Goal: Task Accomplishment & Management: Manage account settings

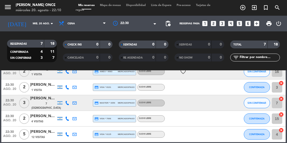
scroll to position [62, 0]
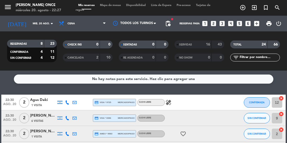
click at [171, 99] on icon "healing" at bounding box center [168, 102] width 6 height 6
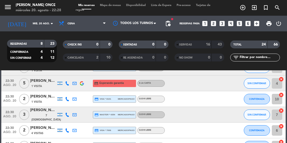
scroll to position [63, 0]
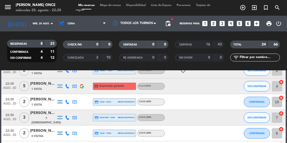
click at [67, 85] on icon at bounding box center [67, 86] width 4 height 4
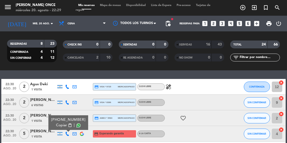
scroll to position [17, 0]
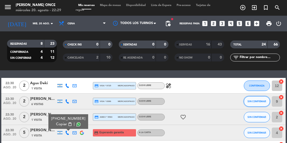
click at [256, 103] on button "SIN CONFIRMAR" at bounding box center [256, 101] width 26 height 10
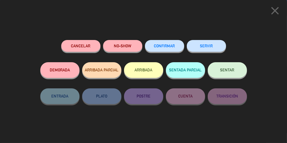
click at [210, 46] on button "SERVIR" at bounding box center [206, 46] width 39 height 12
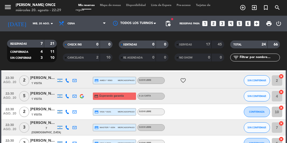
scroll to position [43, 0]
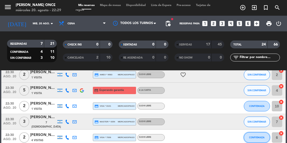
click at [257, 139] on button "CONFIRMADA" at bounding box center [256, 137] width 26 height 10
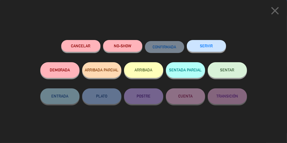
click at [211, 47] on button "SERVIR" at bounding box center [206, 46] width 39 height 12
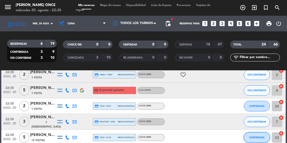
click at [256, 138] on span "CONFIRMADA" at bounding box center [256, 137] width 15 height 3
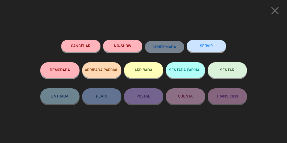
click at [212, 48] on button "SERVIR" at bounding box center [206, 46] width 39 height 12
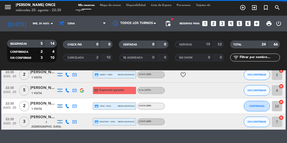
scroll to position [31, 0]
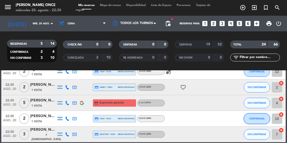
click at [257, 120] on span "CONFIRMADA" at bounding box center [256, 118] width 15 height 3
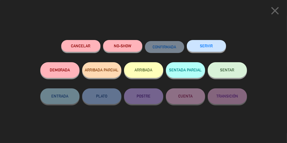
click at [219, 47] on button "SERVIR" at bounding box center [206, 46] width 39 height 12
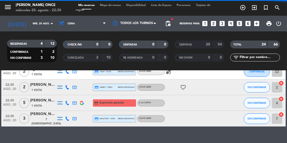
scroll to position [15, 0]
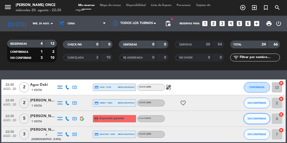
click at [257, 120] on button "SIN CONFIRMAR" at bounding box center [256, 118] width 26 height 10
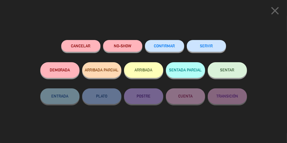
click at [216, 48] on button "SERVIR" at bounding box center [206, 46] width 39 height 12
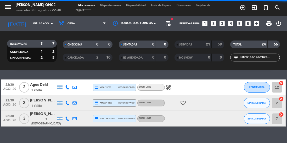
scroll to position [0, 0]
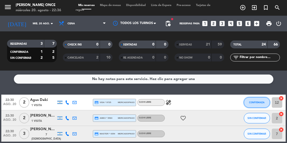
click at [253, 103] on span "CONFIRMADA" at bounding box center [256, 102] width 15 height 3
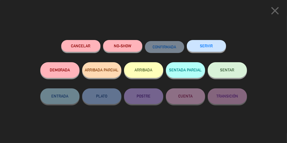
click at [212, 44] on button "SERVIR" at bounding box center [206, 46] width 39 height 12
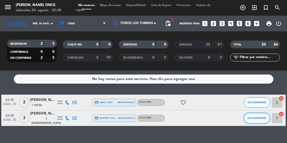
click at [259, 117] on span "SIN CONFIRMAR" at bounding box center [256, 118] width 19 height 3
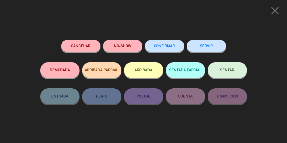
click at [216, 49] on button "SERVIR" at bounding box center [206, 46] width 39 height 12
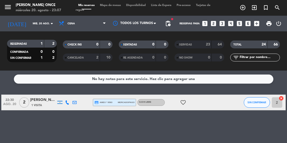
click at [194, 47] on div "SERVIDAS" at bounding box center [188, 45] width 24 height 6
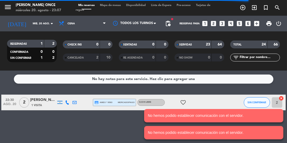
scroll to position [25, 0]
